Goal: Information Seeking & Learning: Find specific fact

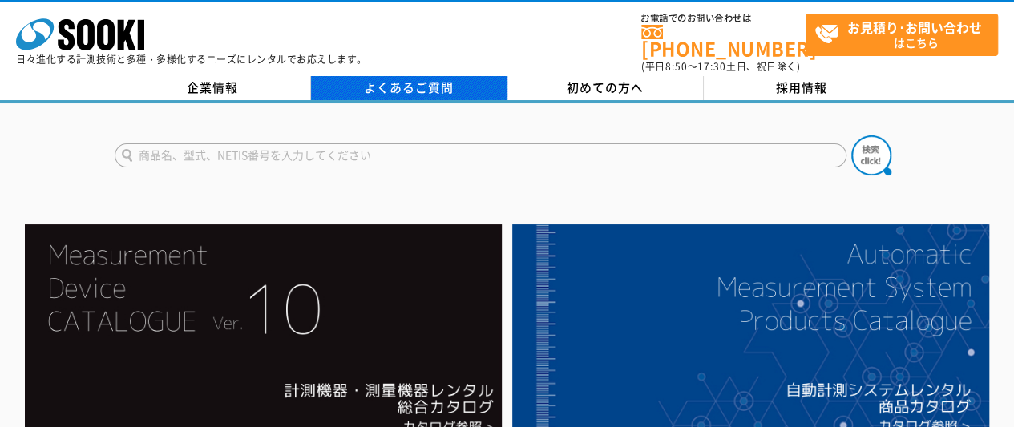
click at [461, 88] on link "よくあるご質問" at bounding box center [409, 88] width 196 height 24
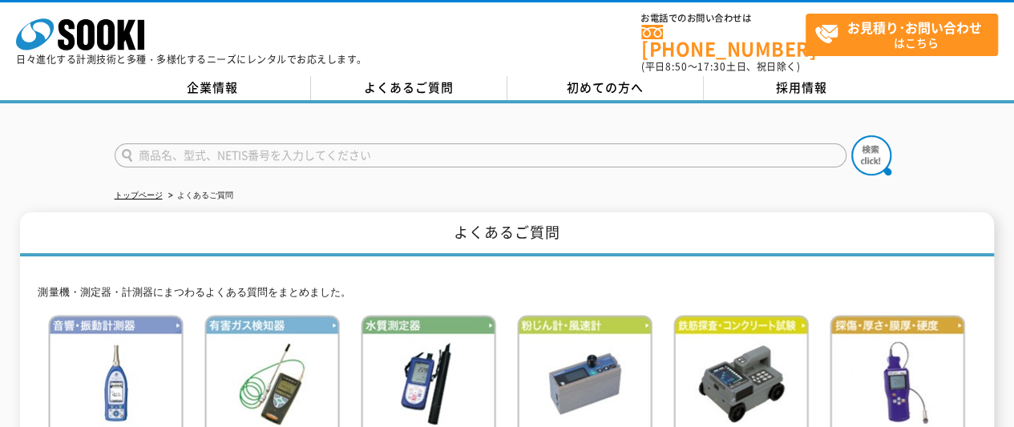
click at [486, 143] on input "text" at bounding box center [481, 155] width 732 height 24
type input "げ"
type input "GenVital"
click at [851, 135] on button at bounding box center [871, 155] width 40 height 40
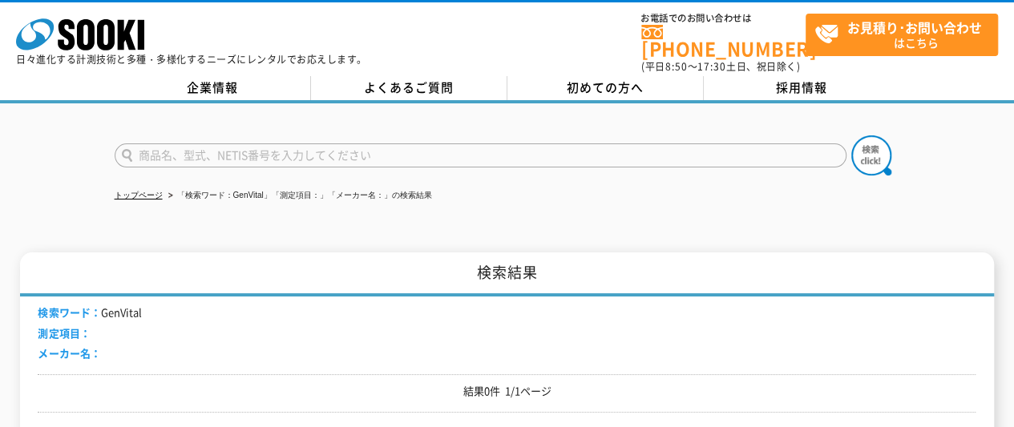
click at [254, 150] on input "text" at bounding box center [481, 155] width 732 height 24
type input "c"
type input "商品名、型式、NETIS番号を入力してください"
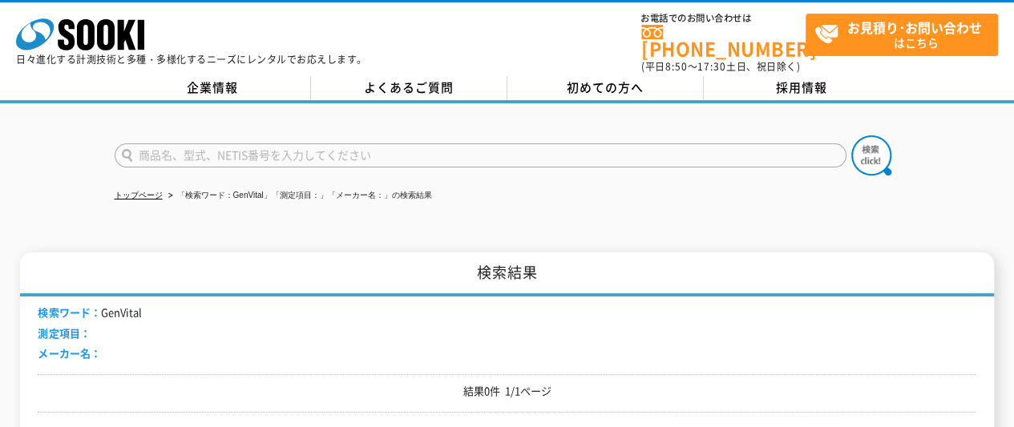
type input "商品名、型式、NETIS番号を入力してください"
